Goal: Information Seeking & Learning: Find specific fact

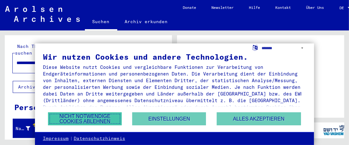
click at [88, 112] on button "Nicht notwendige Cookies ablehnen" at bounding box center [85, 118] width 74 height 13
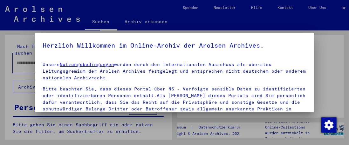
type input "**********"
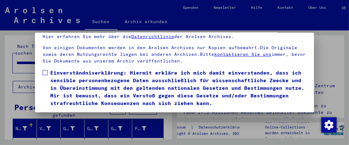
scroll to position [98, 0]
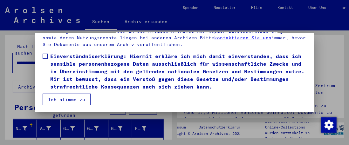
click at [83, 99] on button "Ich stimme zu" at bounding box center [67, 100] width 48 height 12
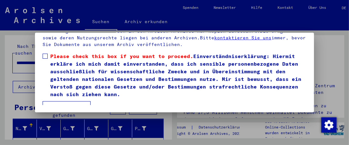
click at [47, 55] on span at bounding box center [45, 56] width 5 height 5
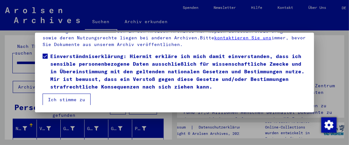
click at [83, 98] on button "Ich stimme zu" at bounding box center [67, 100] width 48 height 12
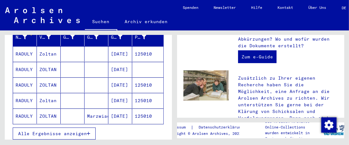
scroll to position [89, 0]
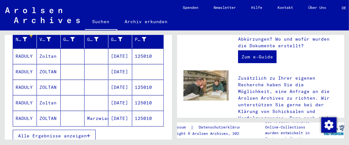
click at [77, 133] on span "Alle Ergebnisse anzeigen" at bounding box center [52, 136] width 69 height 6
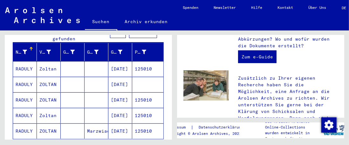
scroll to position [85, 0]
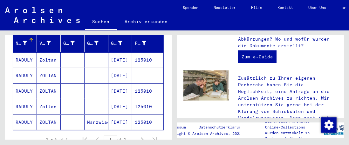
click at [108, 56] on mat-cell "[DATE]" at bounding box center [120, 59] width 24 height 15
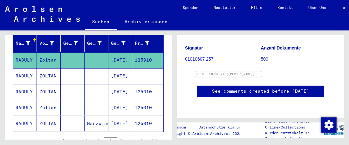
scroll to position [263, 0]
click at [120, 70] on mat-cell "[DATE]" at bounding box center [120, 76] width 24 height 16
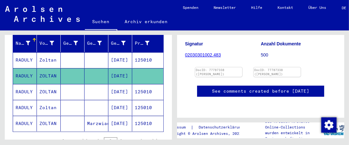
scroll to position [103, 0]
click at [132, 88] on mat-cell "125010" at bounding box center [147, 92] width 31 height 16
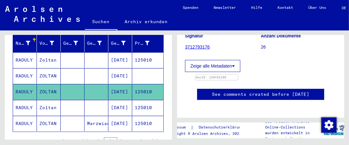
scroll to position [100, 0]
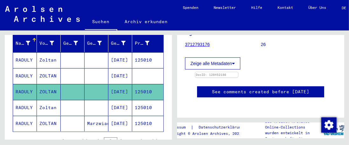
click at [124, 104] on mat-cell "[DATE]" at bounding box center [120, 108] width 24 height 16
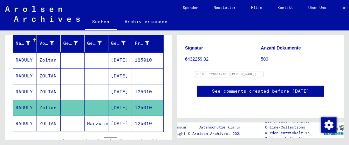
scroll to position [72, 0]
click at [95, 118] on mat-cell "Marzwiace" at bounding box center [96, 124] width 24 height 16
